Goal: Information Seeking & Learning: Learn about a topic

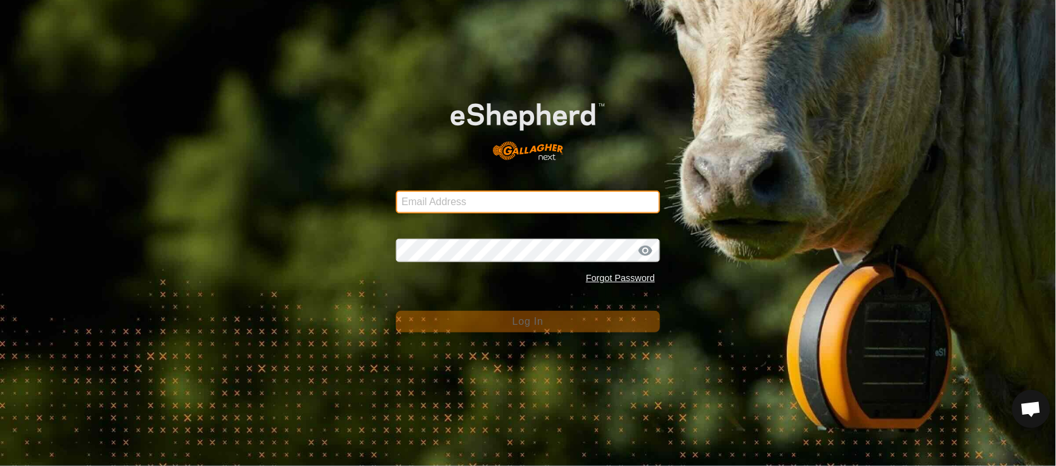
click at [428, 191] on input "Email Address" at bounding box center [528, 202] width 264 height 23
type input "[EMAIL_ADDRESS][PERSON_NAME][DOMAIN_NAME]"
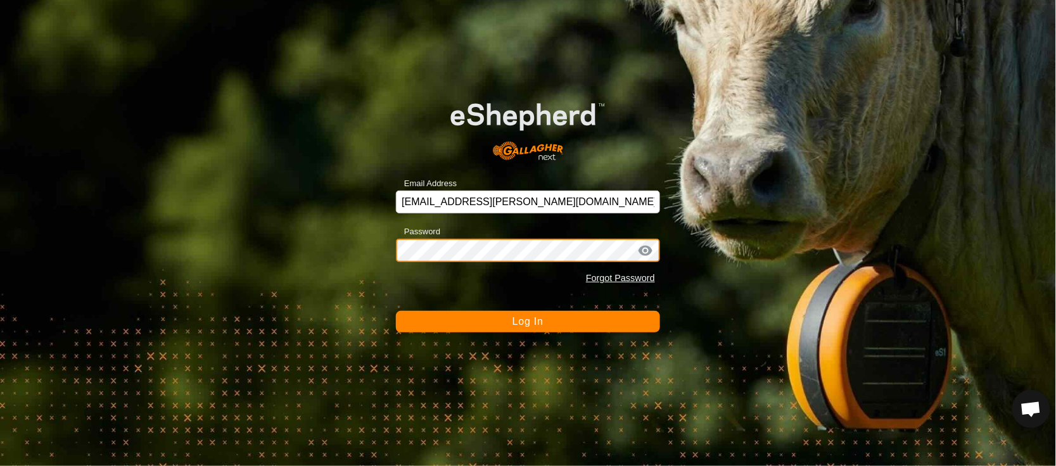
click at [396, 311] on button "Log In" at bounding box center [528, 322] width 264 height 22
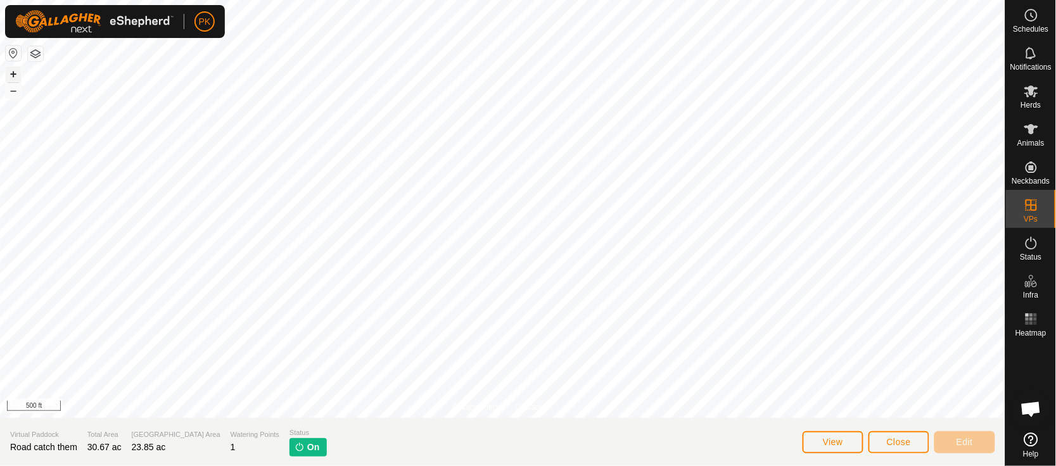
click at [10, 73] on button "+" at bounding box center [13, 74] width 15 height 15
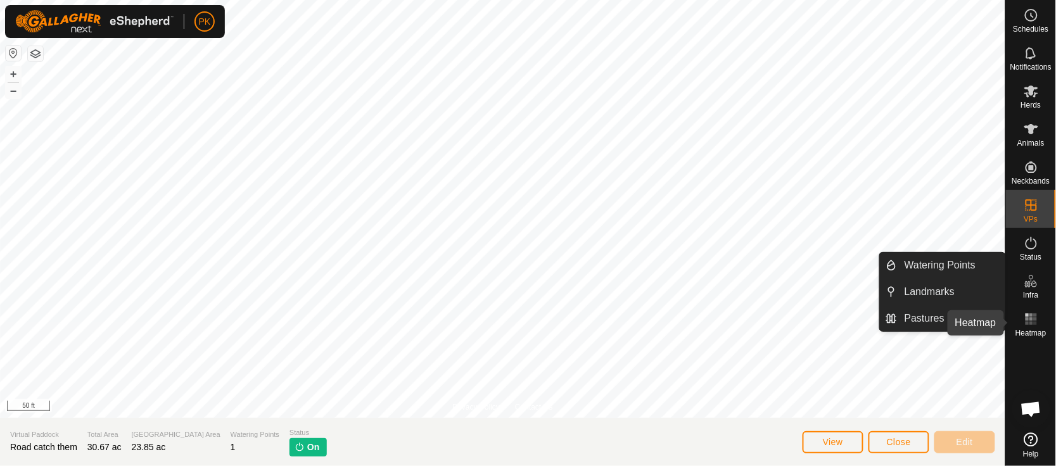
click at [1040, 318] on es-heatmap-svg-icon at bounding box center [1031, 319] width 23 height 20
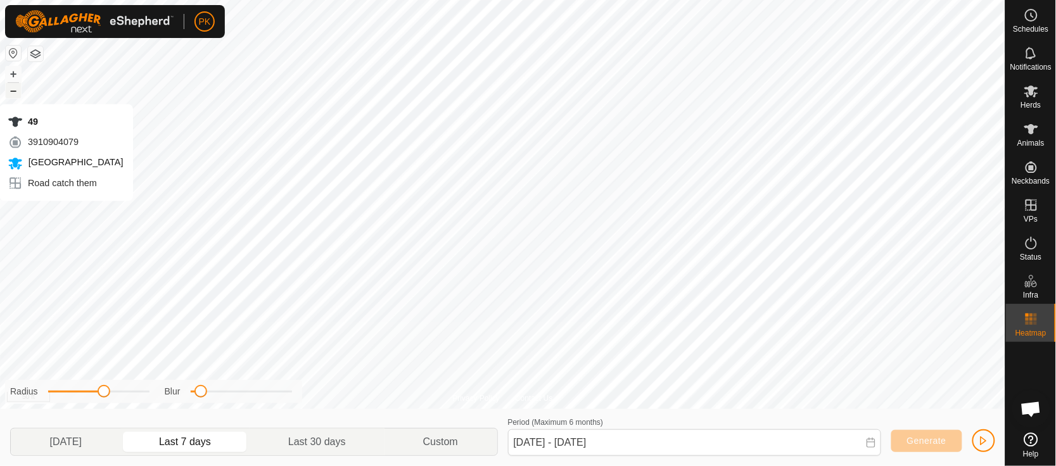
click at [17, 91] on button "–" at bounding box center [13, 90] width 15 height 15
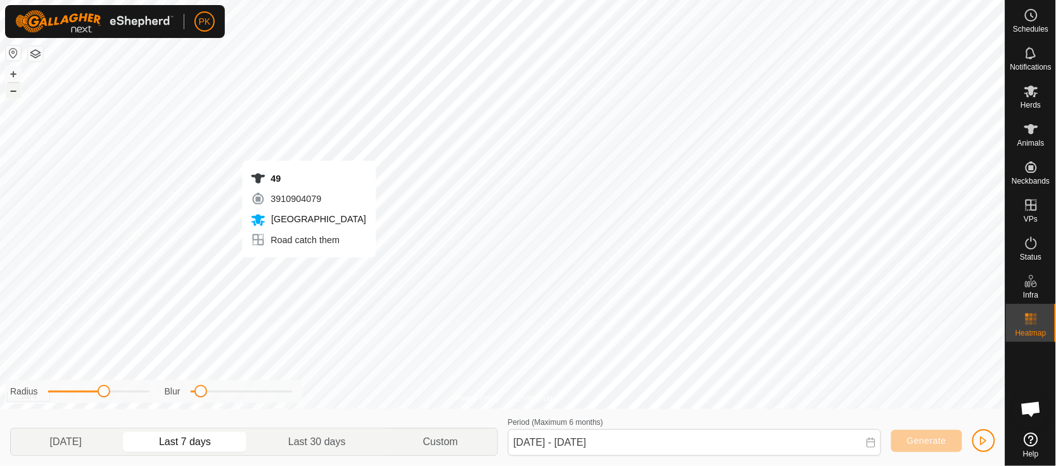
click at [17, 91] on button "–" at bounding box center [13, 90] width 15 height 15
click at [81, 435] on p-togglebutton "[DATE]" at bounding box center [66, 442] width 110 height 27
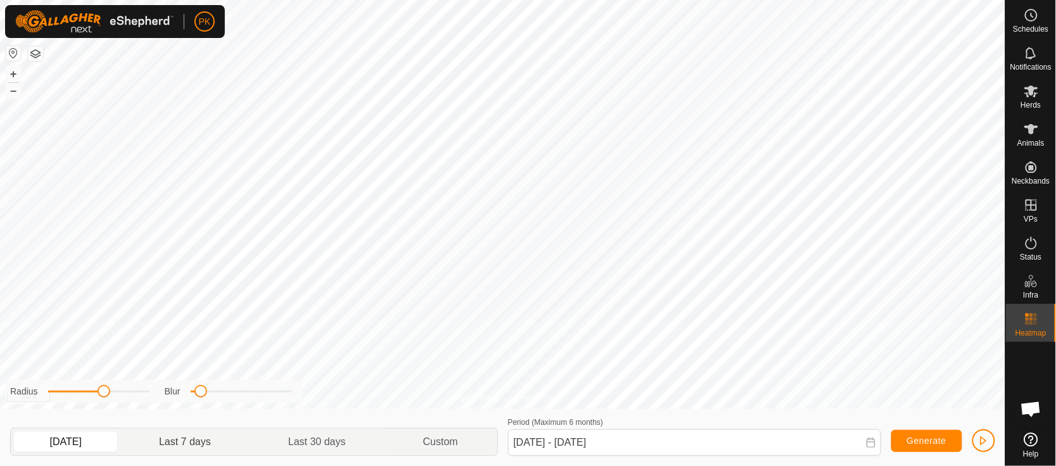
click at [187, 448] on p-togglebutton "Last 7 days" at bounding box center [184, 442] width 129 height 27
type input "[DATE] - [DATE]"
